Goal: Task Accomplishment & Management: Manage account settings

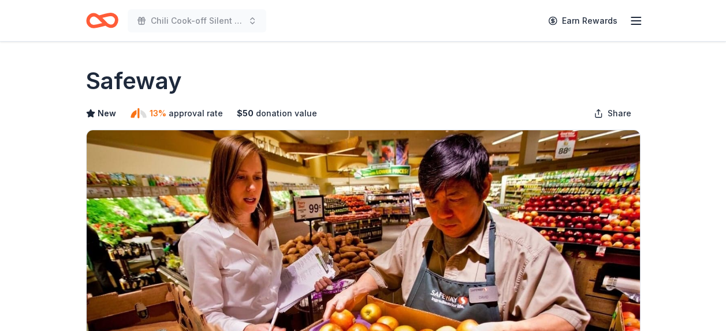
click at [113, 17] on icon "Home" at bounding box center [107, 20] width 18 height 12
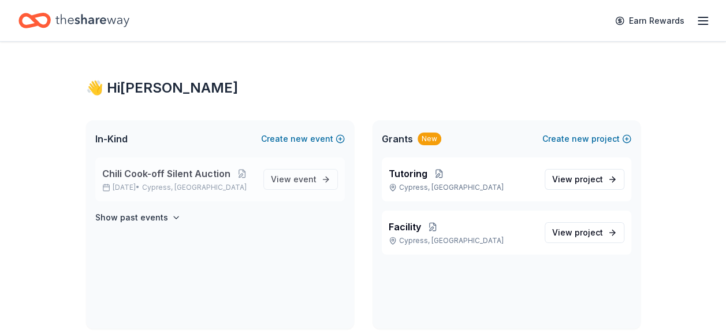
click at [186, 170] on span "Chili Cook-off Silent Auction" at bounding box center [166, 173] width 128 height 14
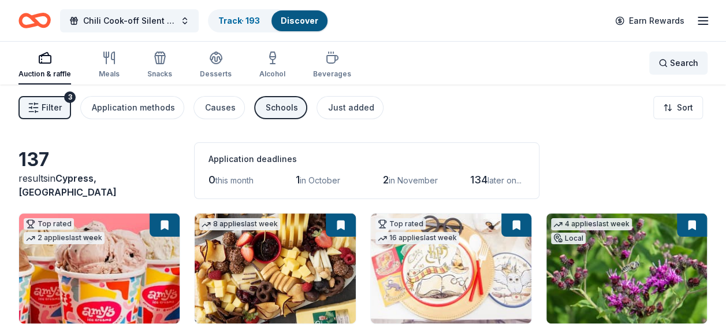
click at [668, 61] on div "Search" at bounding box center [679, 63] width 40 height 14
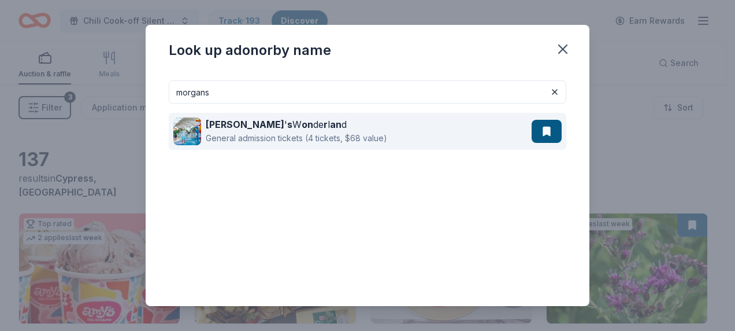
type input "morgans"
click at [257, 125] on div "Morgan ' s W on de r l an d" at bounding box center [296, 124] width 181 height 14
click at [535, 129] on button at bounding box center [547, 131] width 30 height 23
click at [231, 121] on strong "Morgan" at bounding box center [245, 124] width 79 height 12
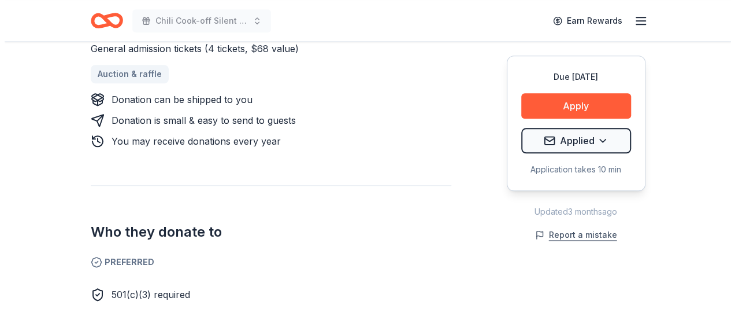
scroll to position [520, 0]
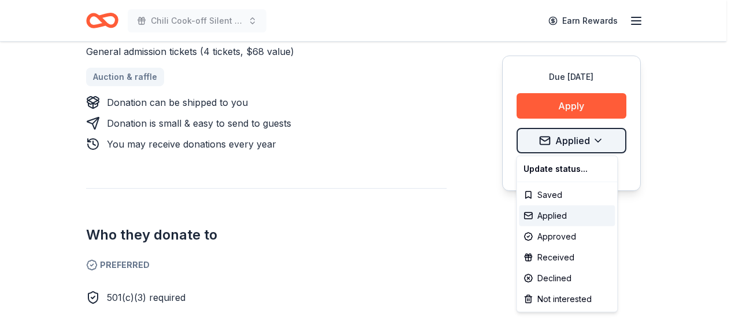
click at [557, 254] on div "Received" at bounding box center [567, 257] width 96 height 21
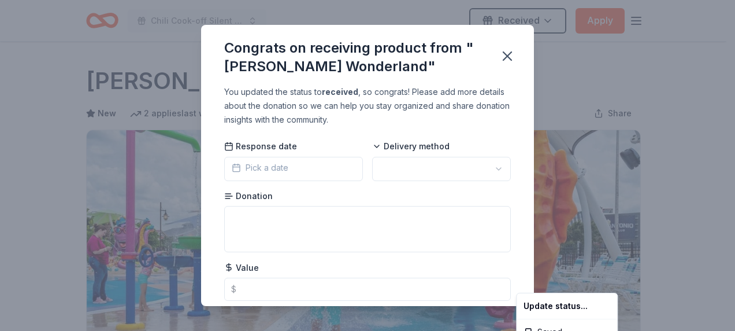
click at [250, 166] on html "Chili Cook-off Silent Auction Received Apply Due in 155 days Share Morgan's Won…" at bounding box center [367, 165] width 735 height 331
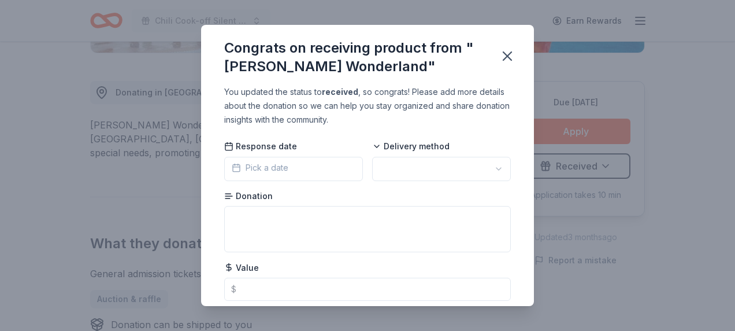
click at [250, 166] on span "Pick a date" at bounding box center [260, 168] width 57 height 14
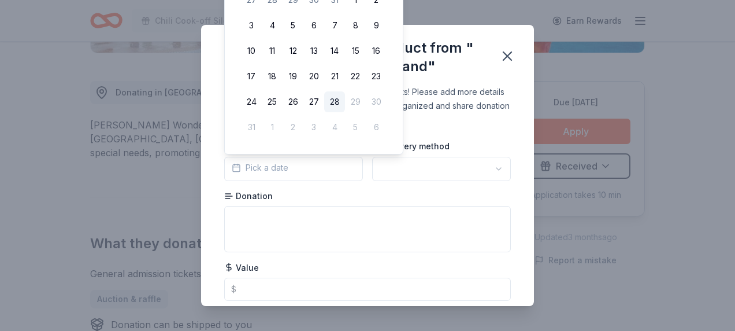
click at [338, 97] on button "28" at bounding box center [334, 101] width 21 height 21
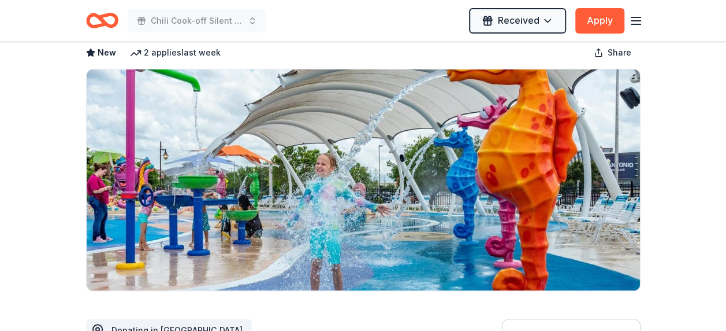
scroll to position [173, 0]
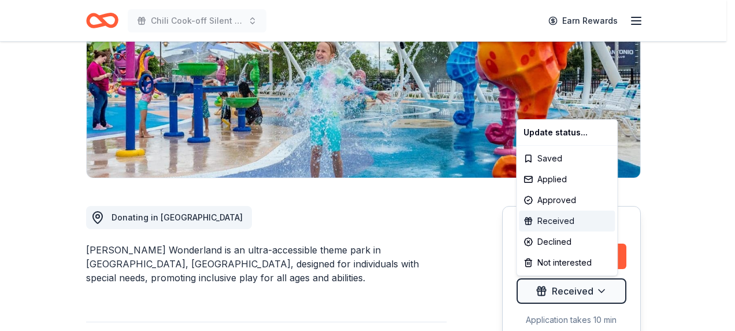
click at [549, 218] on div "Received" at bounding box center [567, 220] width 96 height 21
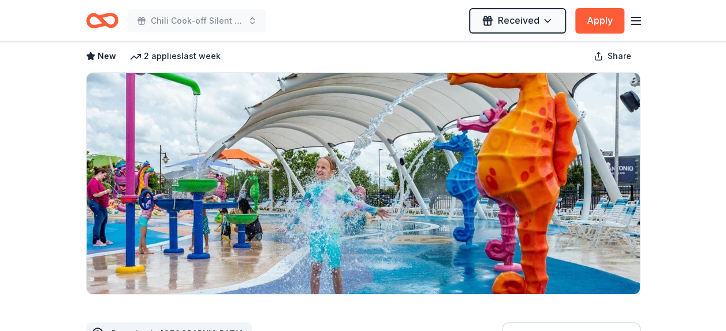
scroll to position [0, 0]
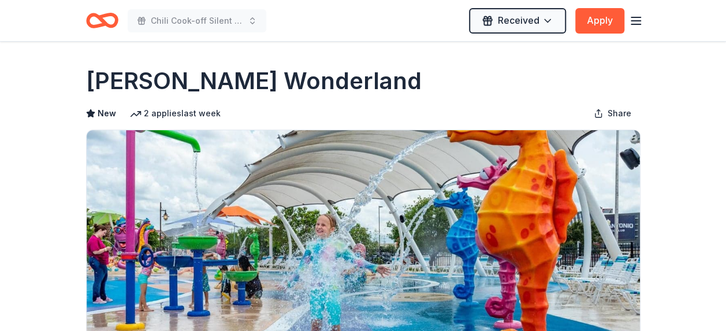
click at [101, 23] on icon "Home" at bounding box center [102, 20] width 32 height 27
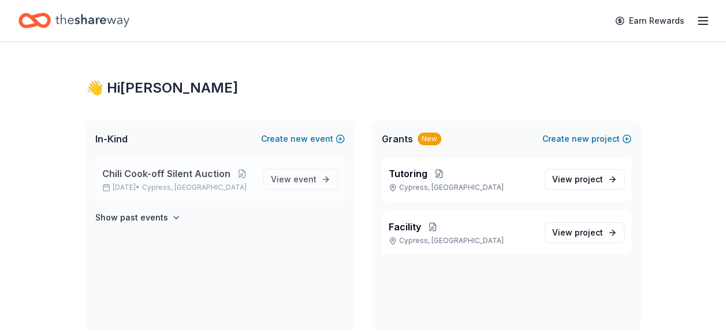
click at [203, 172] on span "Chili Cook-off Silent Auction" at bounding box center [166, 173] width 128 height 14
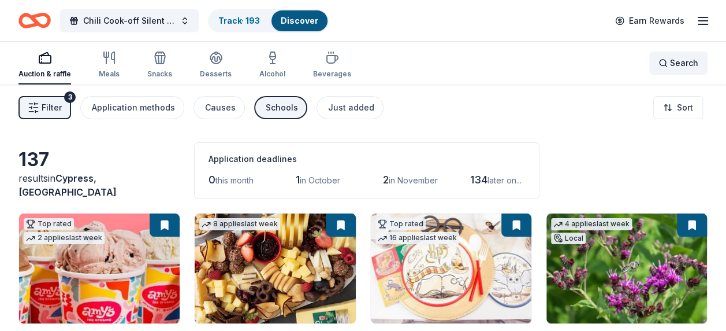
click at [673, 64] on span "Search" at bounding box center [684, 63] width 28 height 14
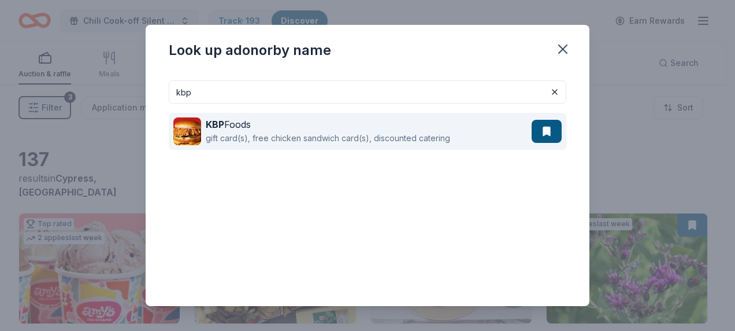
type input "kbp"
click at [246, 124] on div "KBP Foods" at bounding box center [328, 124] width 244 height 14
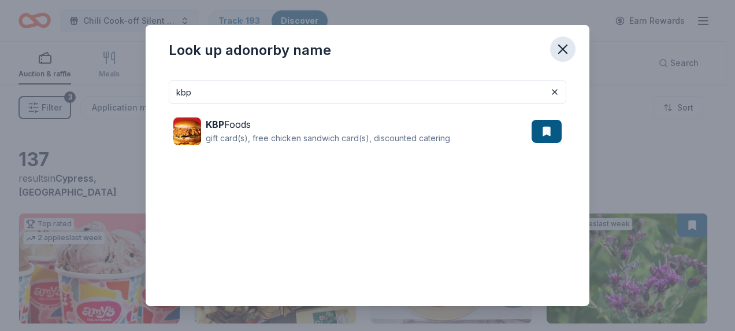
click at [565, 48] on icon "button" at bounding box center [563, 49] width 16 height 16
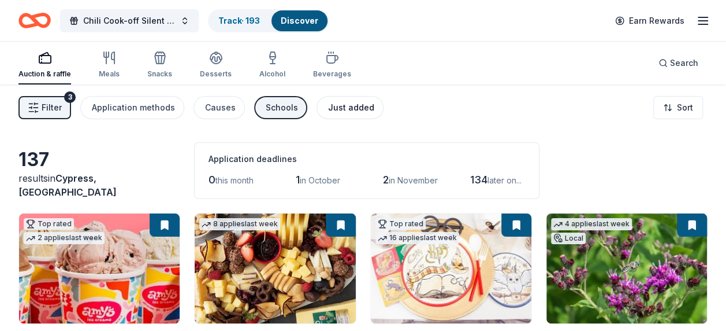
click at [348, 103] on div "Just added" at bounding box center [351, 108] width 46 height 14
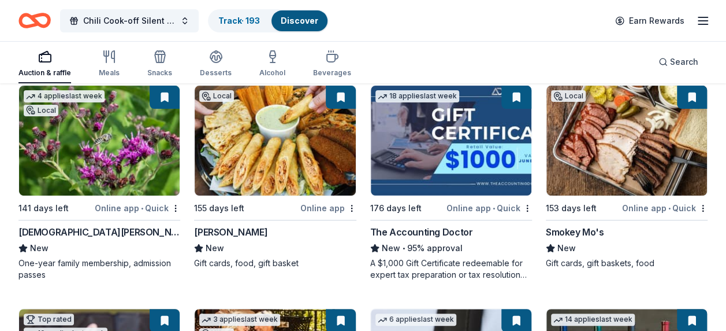
scroll to position [34, 0]
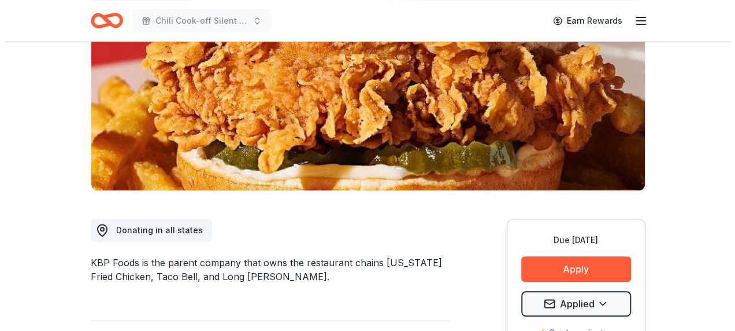
scroll to position [231, 0]
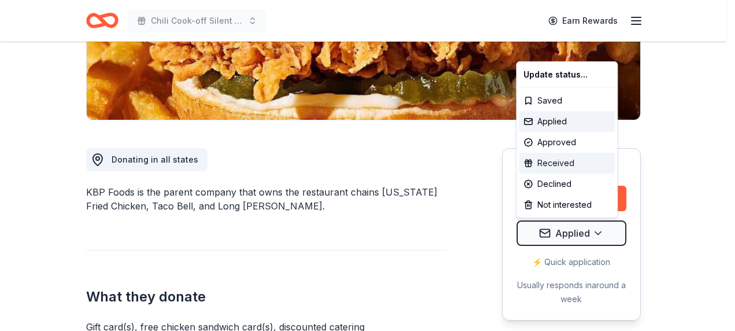
click at [557, 160] on div "Received" at bounding box center [567, 163] width 96 height 21
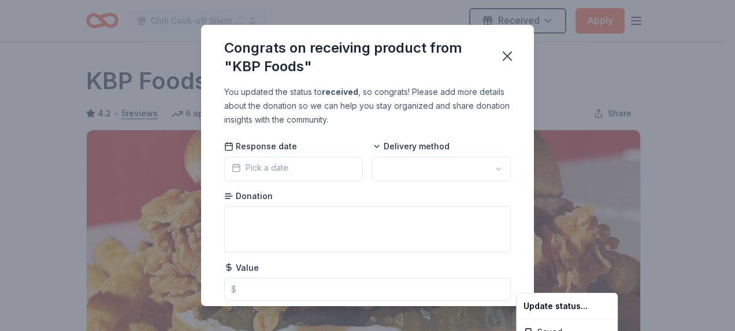
scroll to position [0, 0]
click at [484, 169] on html "Chili Cook-off Silent Auction Received Apply Due in 141 days Share KBP Foods 4.…" at bounding box center [367, 165] width 735 height 331
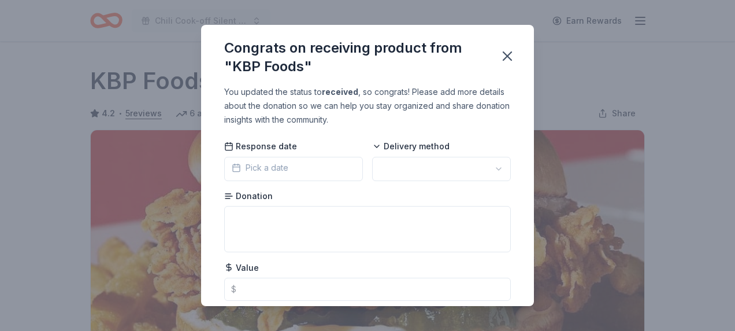
click at [490, 169] on html "Chili Cook-off Silent Auction Earn Rewards Due in 141 days Share KBP Foods 4.2 …" at bounding box center [367, 165] width 735 height 331
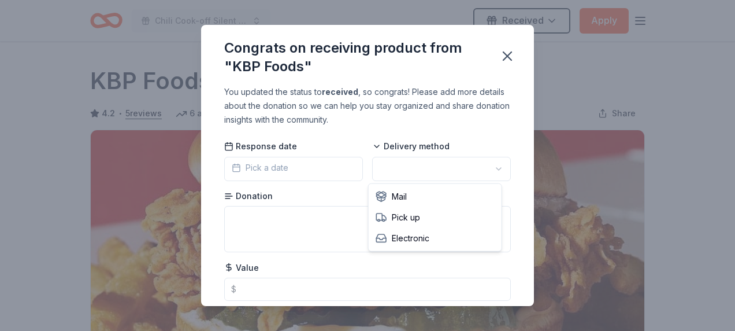
click at [490, 169] on html "Chili Cook-off Silent Auction Received Apply Due in 141 days Share KBP Foods 4.…" at bounding box center [367, 165] width 735 height 331
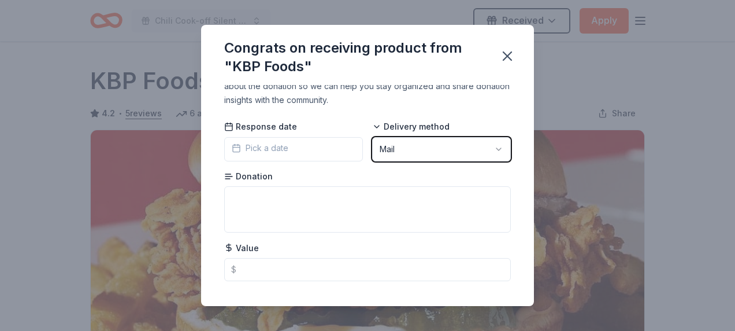
scroll to position [36, 0]
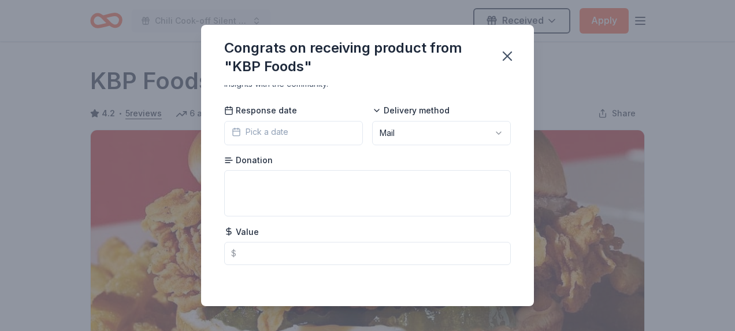
click at [257, 128] on span "Pick a date" at bounding box center [260, 132] width 57 height 14
